Goal: Task Accomplishment & Management: Use online tool/utility

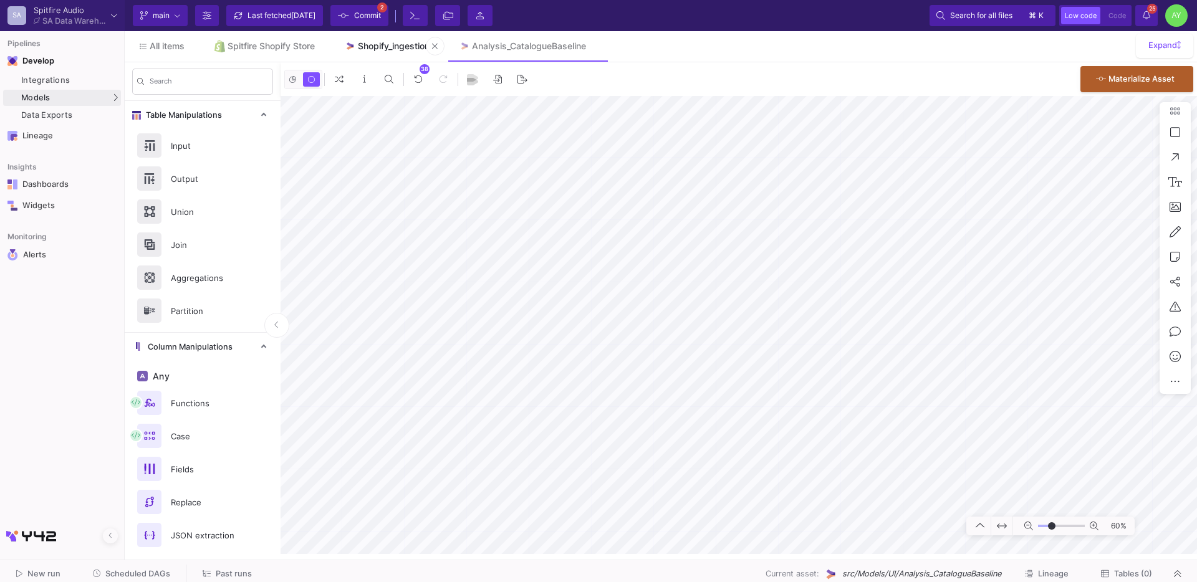
click at [394, 46] on div "Shopify_ingestion" at bounding box center [394, 46] width 72 height 10
type input "-23"
click at [1145, 22] on y42-notifications-label "25 25 Notifications" at bounding box center [1145, 15] width 7 height 19
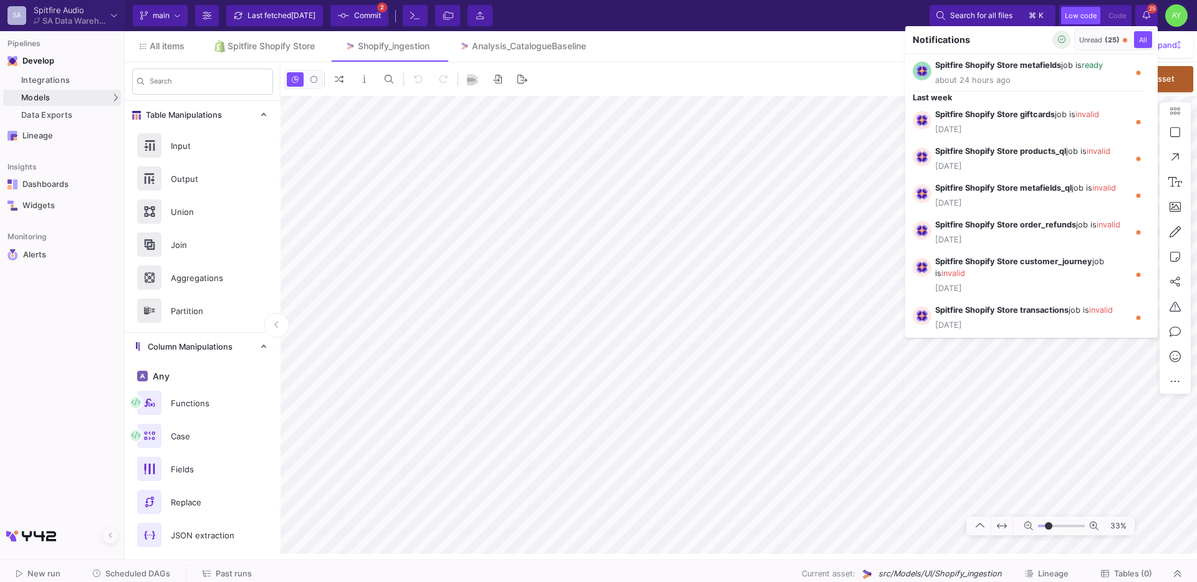
click at [1057, 46] on button "button" at bounding box center [1061, 40] width 19 height 19
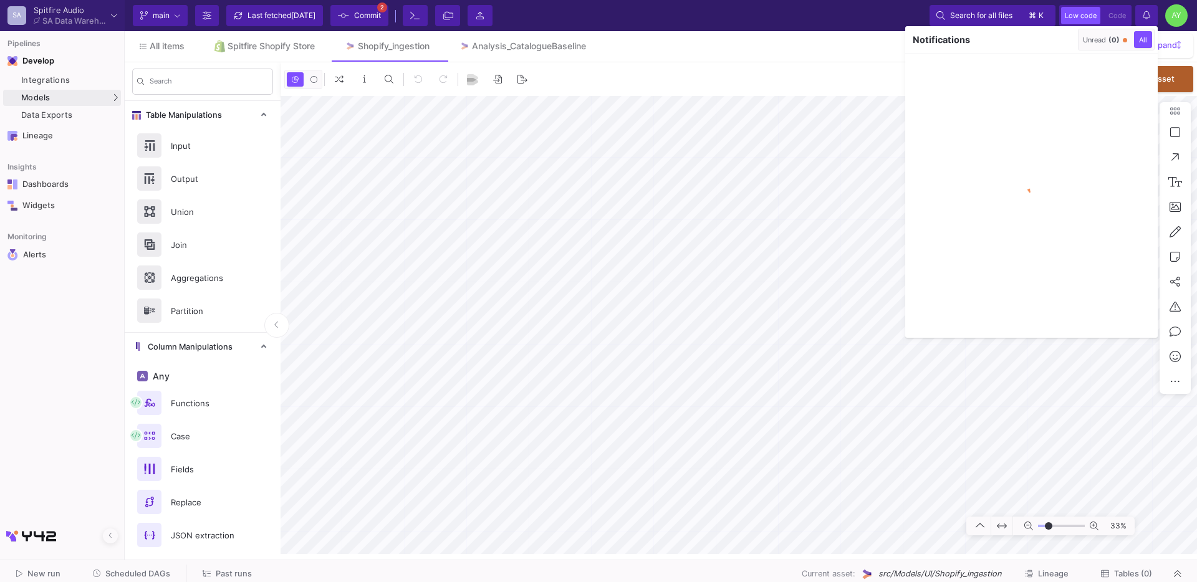
click at [844, 348] on div at bounding box center [598, 291] width 1197 height 582
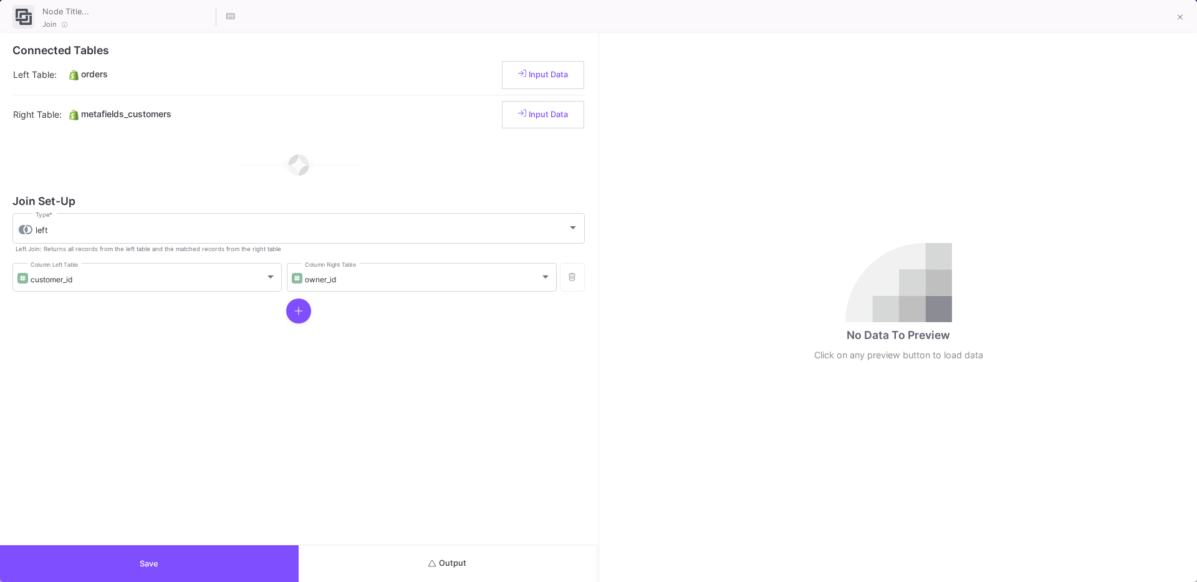
click at [418, 560] on button "Output" at bounding box center [448, 563] width 299 height 37
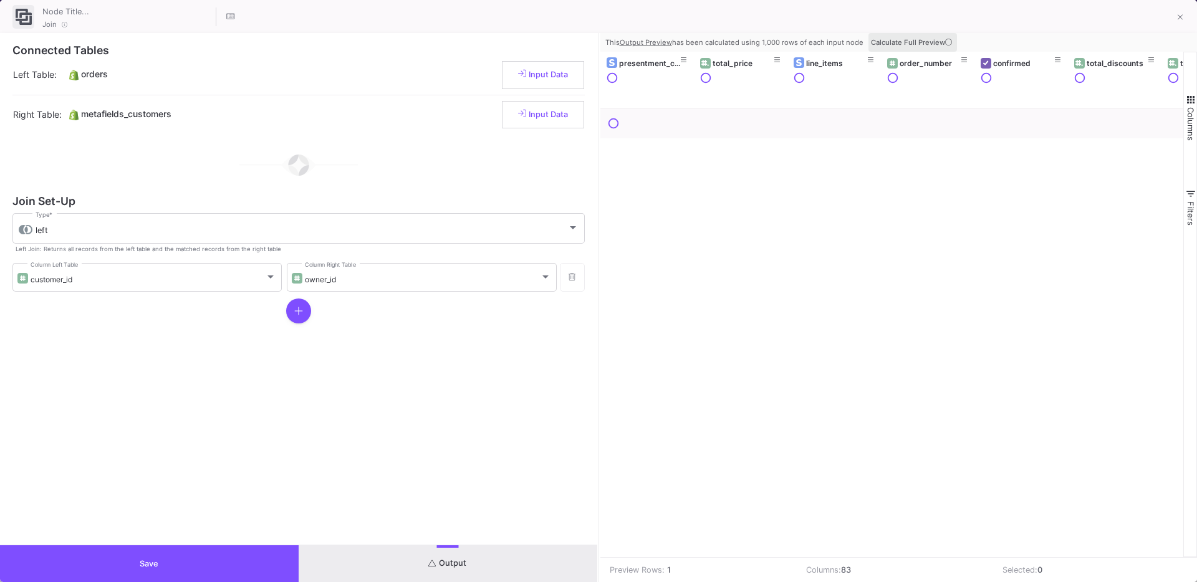
click at [884, 42] on span "Calculate Full Preview" at bounding box center [913, 42] width 84 height 9
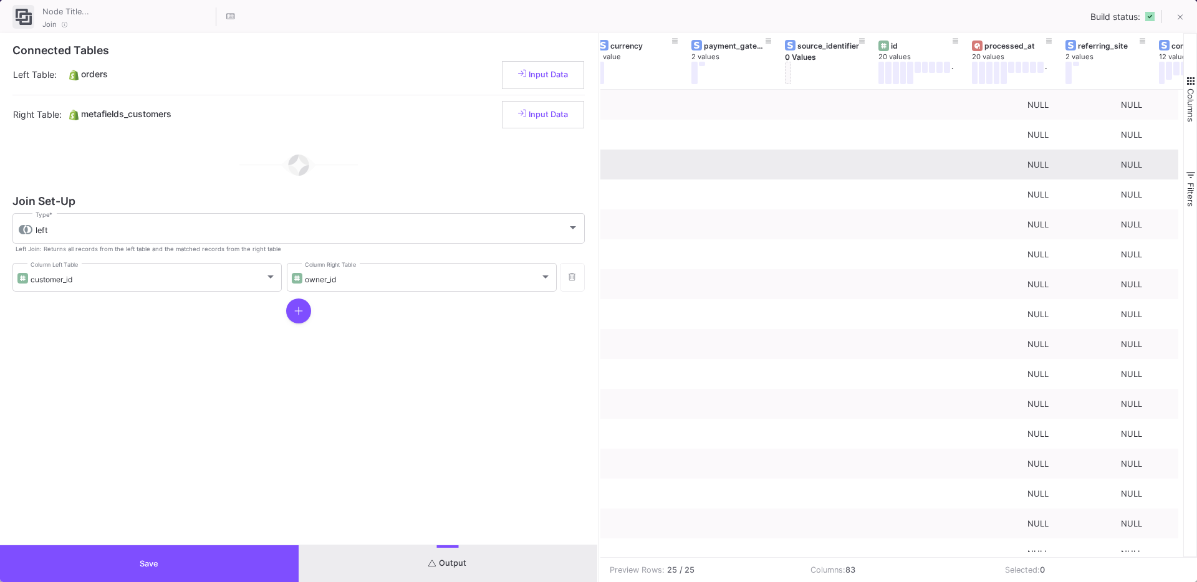
scroll to position [0, 1130]
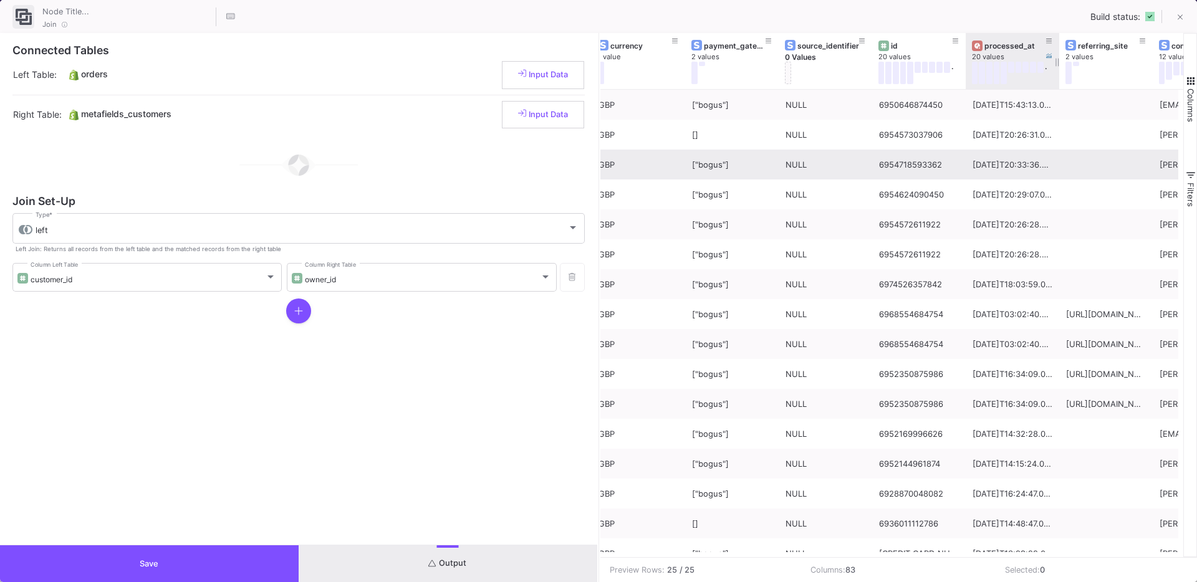
click at [1000, 42] on div "processed_at" at bounding box center [1015, 45] width 62 height 9
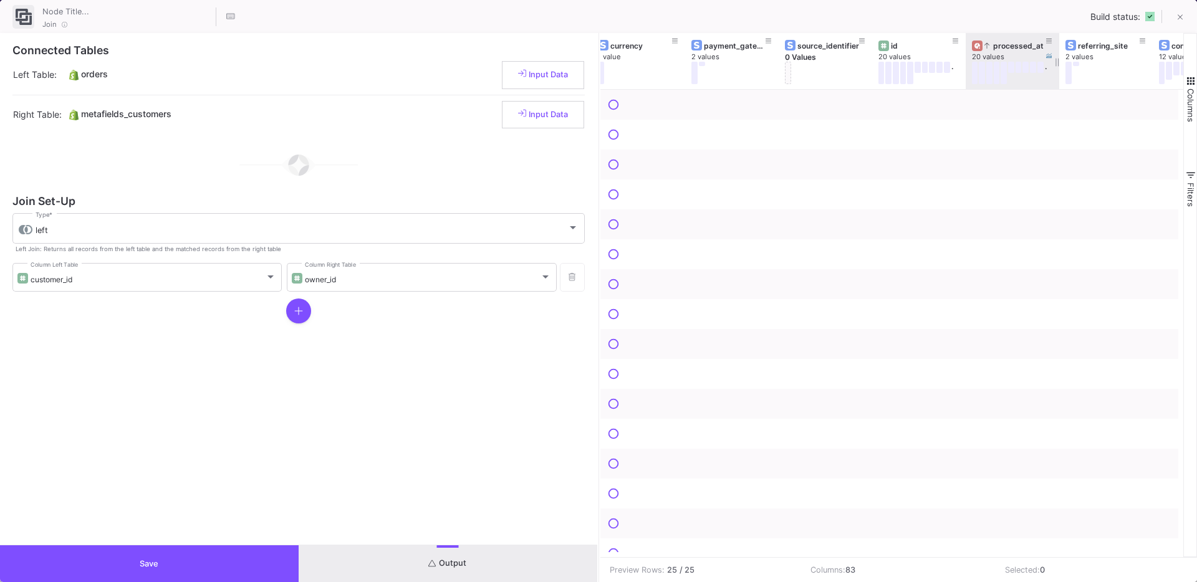
click at [988, 45] on icon at bounding box center [986, 45] width 5 height 7
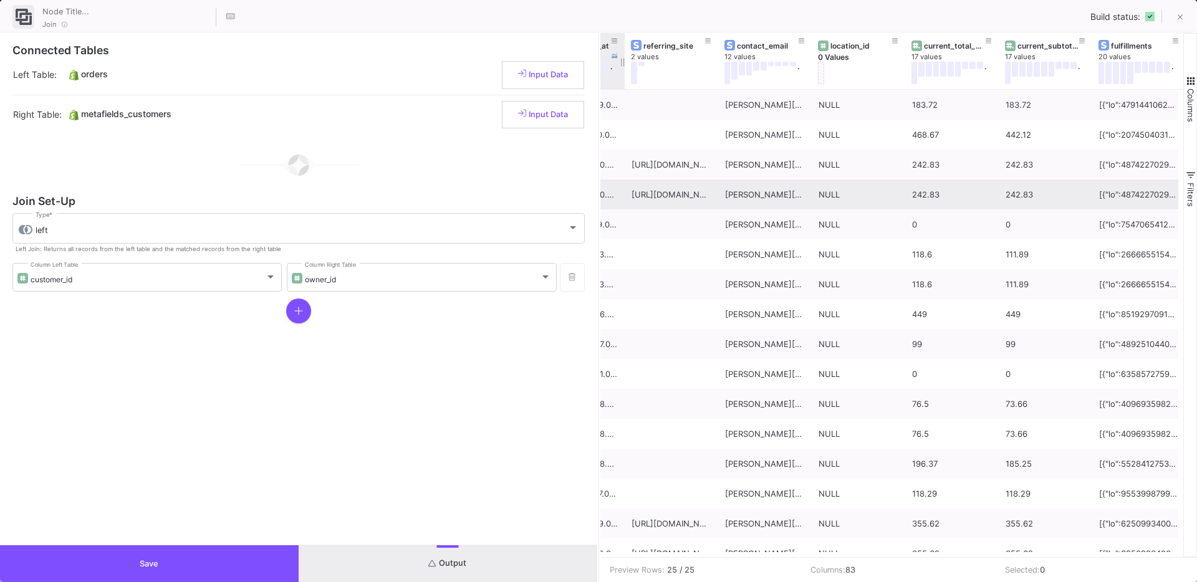
scroll to position [0, 1544]
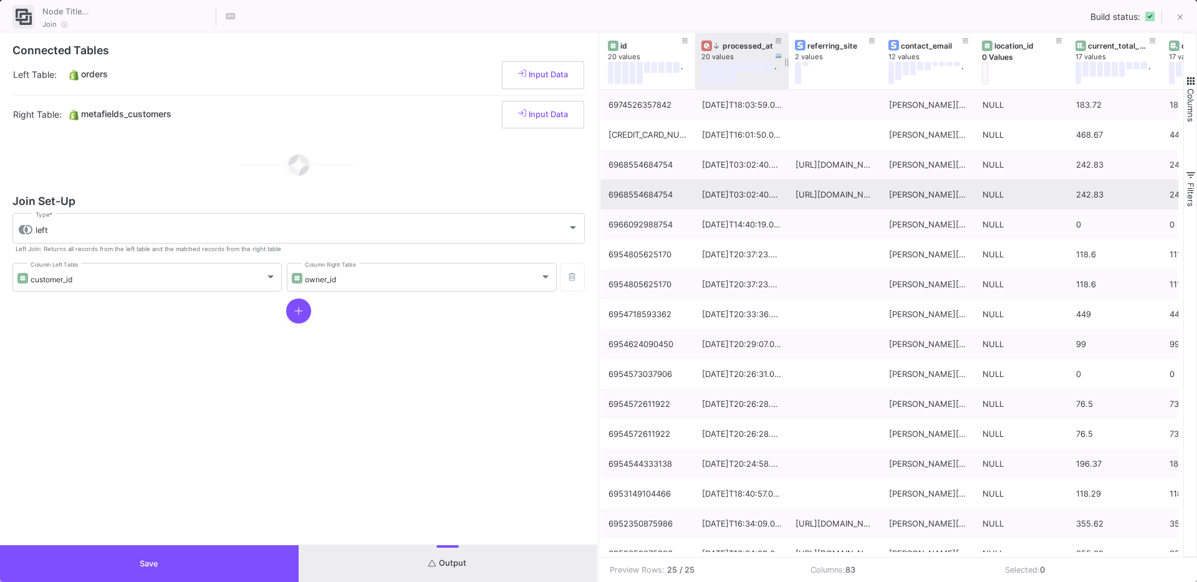
click at [212, 553] on button "Save" at bounding box center [149, 563] width 299 height 37
